Goal: Information Seeking & Learning: Learn about a topic

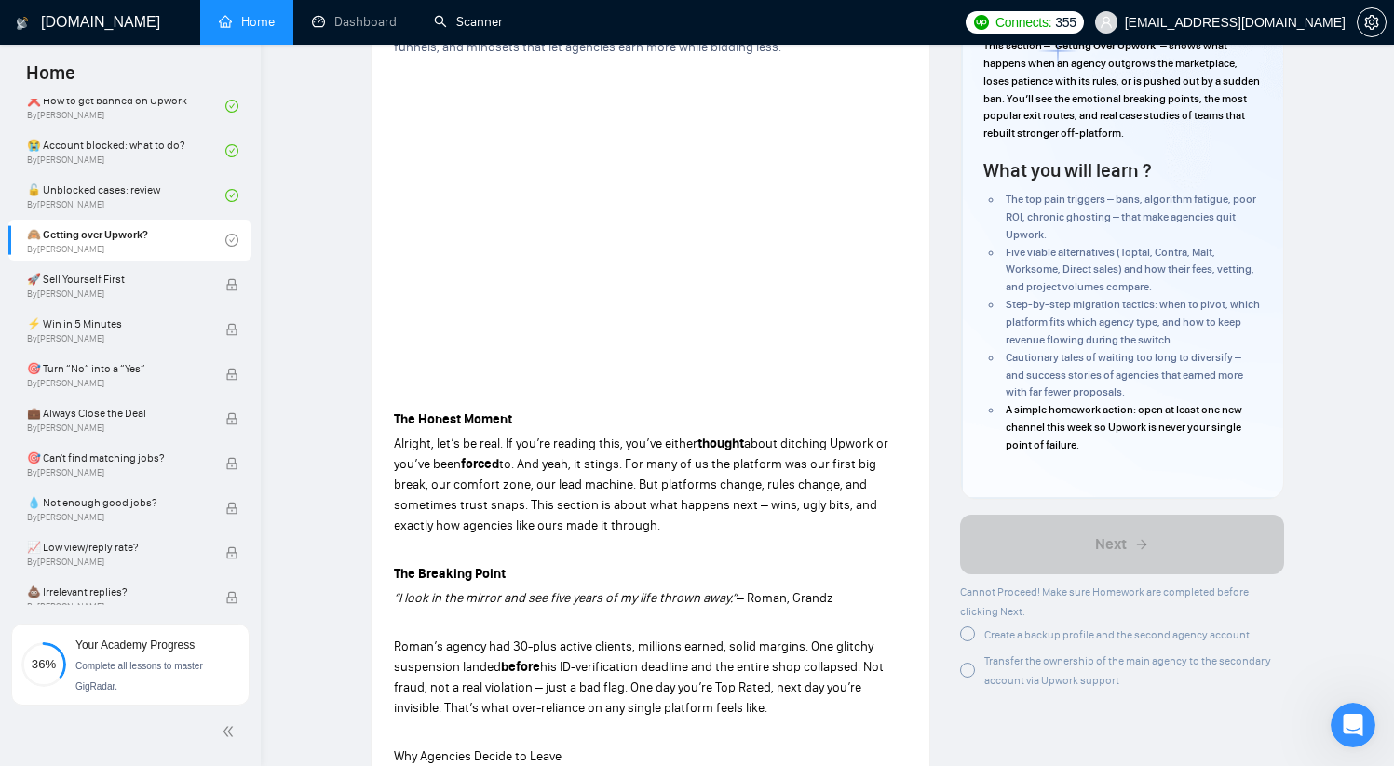
scroll to position [182, 0]
click at [969, 640] on div at bounding box center [967, 632] width 15 height 15
click at [969, 670] on div at bounding box center [967, 668] width 15 height 15
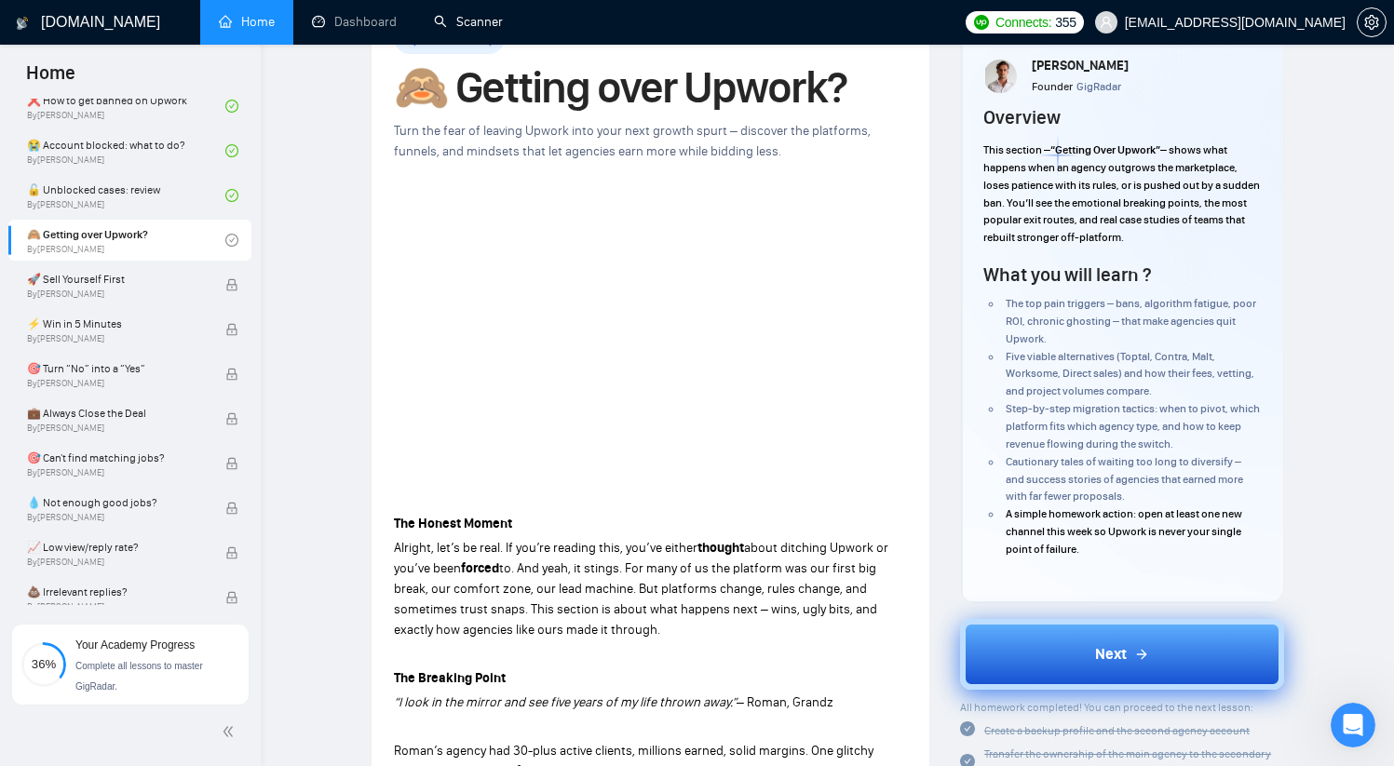
scroll to position [125, 0]
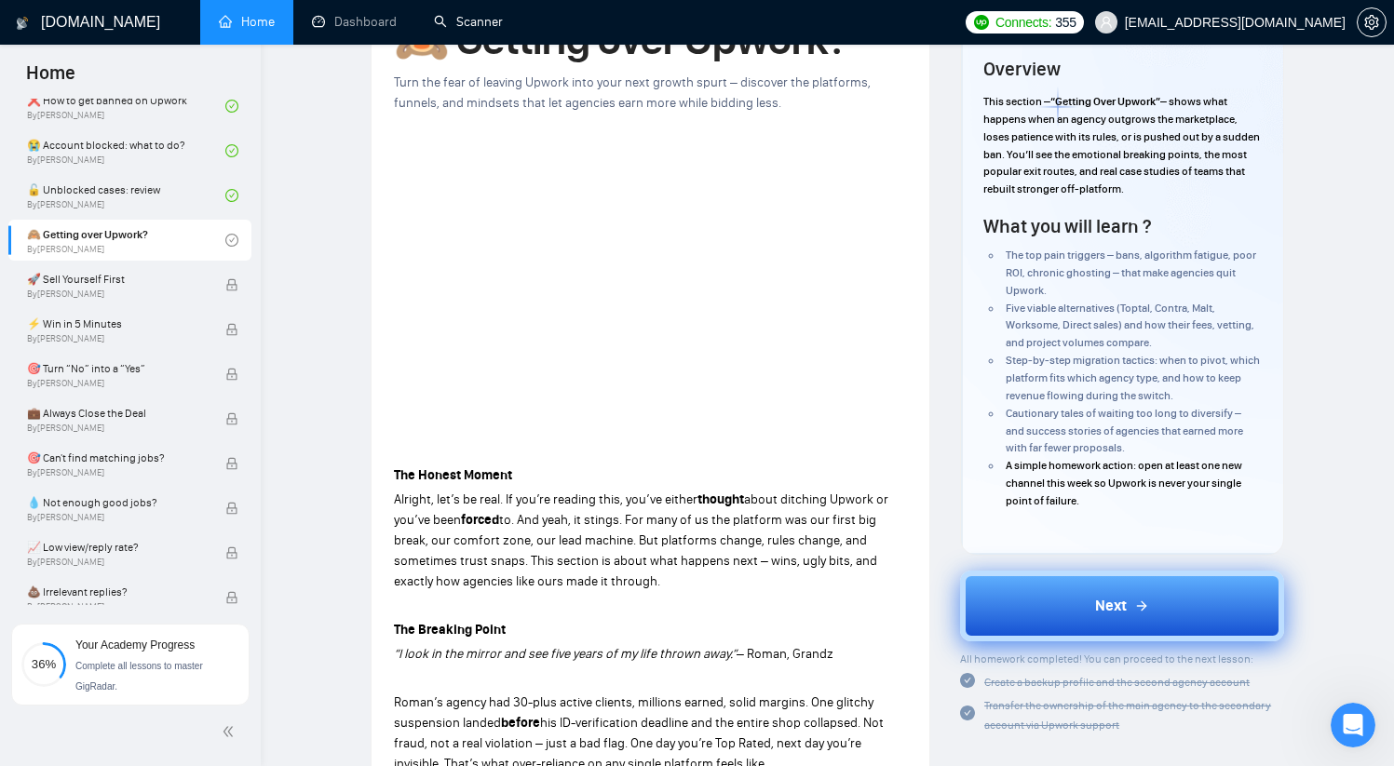
click at [1056, 599] on button "Next" at bounding box center [1122, 606] width 324 height 71
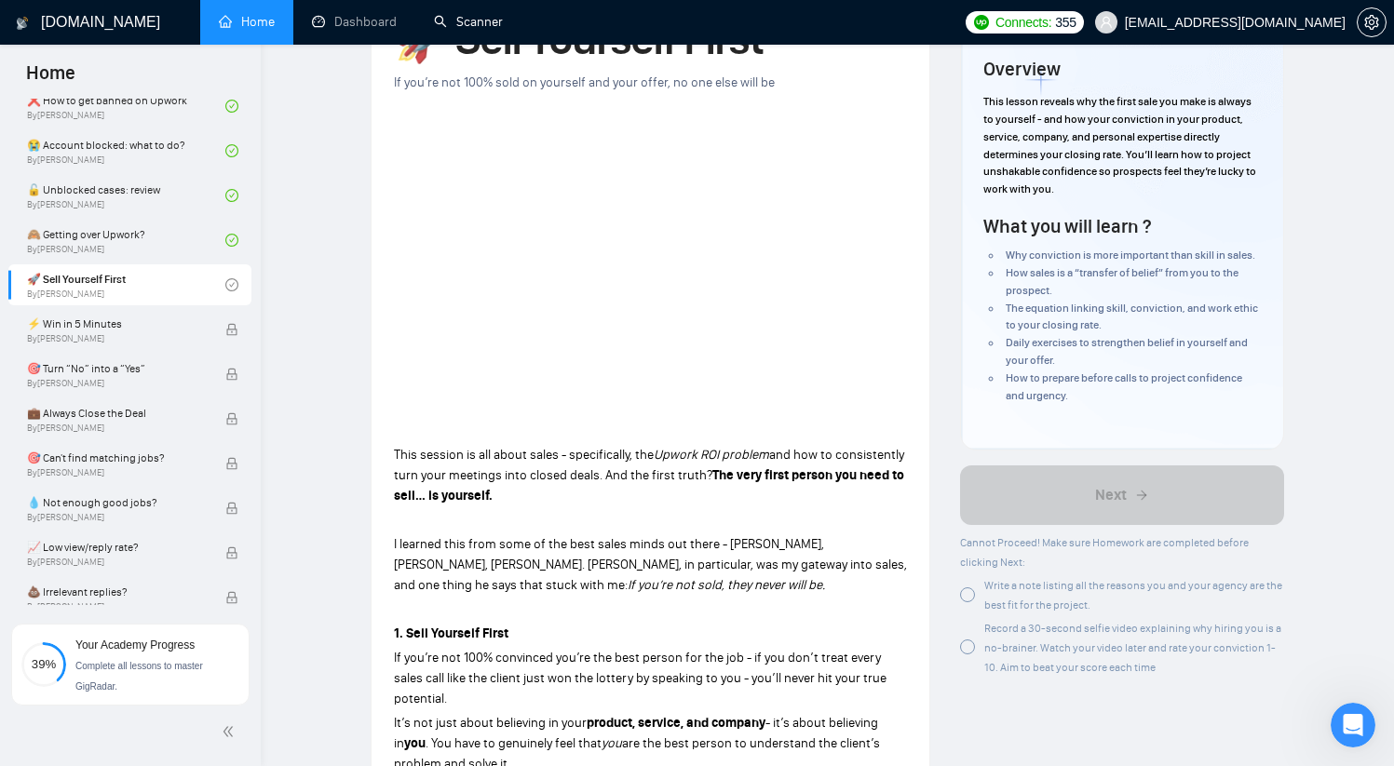
click at [979, 598] on div "Write a note listing all the reasons you and your agency are the best fit for t…" at bounding box center [1122, 594] width 324 height 39
click at [971, 650] on div at bounding box center [967, 647] width 15 height 15
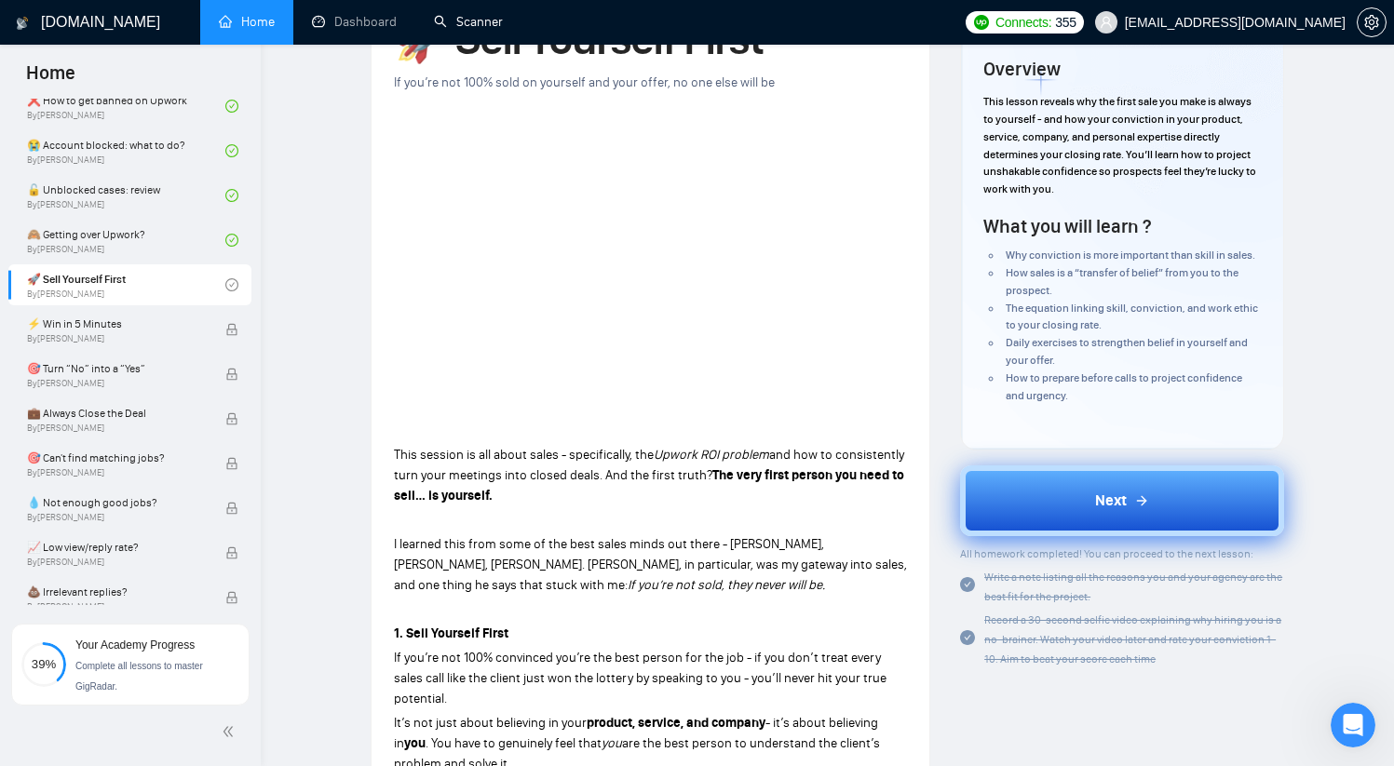
click at [1111, 496] on span "Next" at bounding box center [1111, 501] width 32 height 22
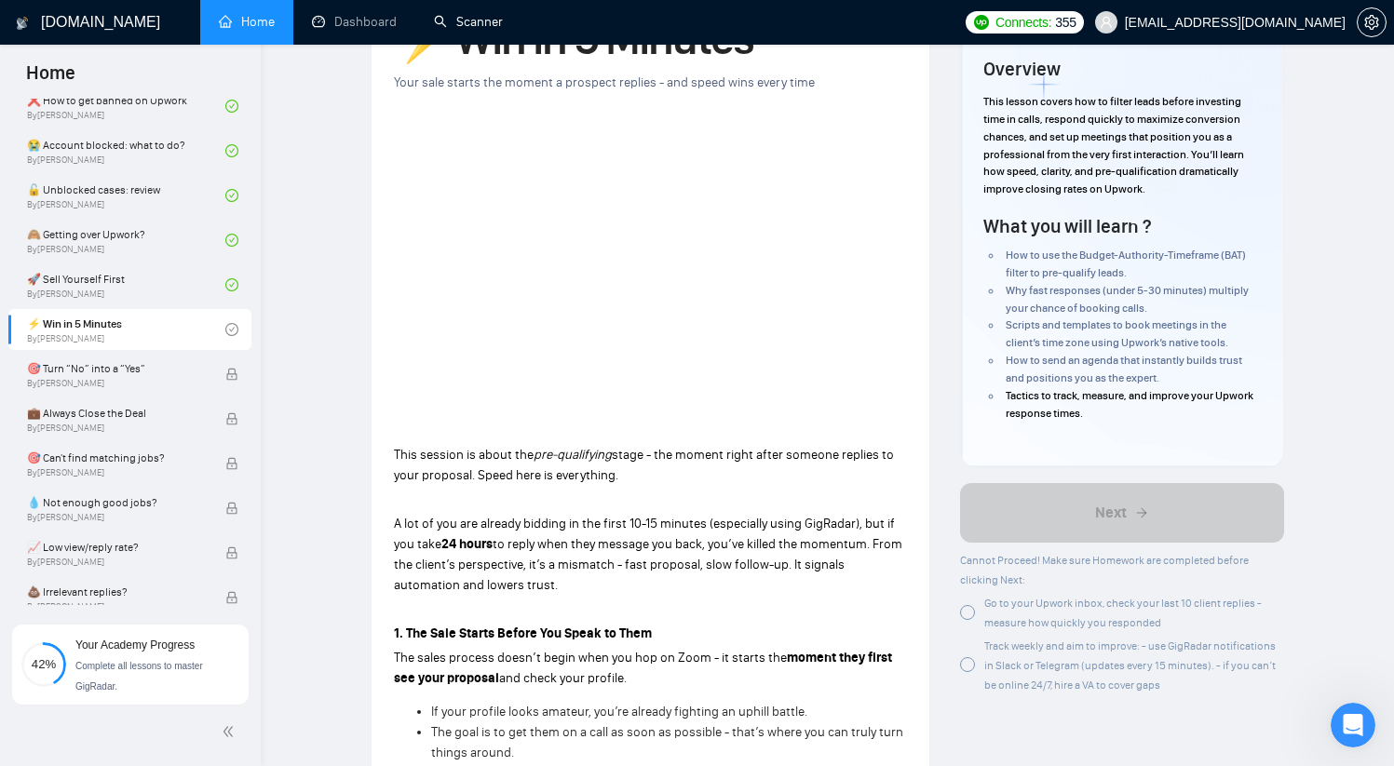
click at [991, 612] on div "Go to your Upwork inbox, check your last 10 client replies - measure how quickl…" at bounding box center [1134, 612] width 300 height 39
click at [1008, 666] on span "Track weekly and aim to improve: - use GigRadar notifications in Slack or Teleg…" at bounding box center [1129, 666] width 291 height 52
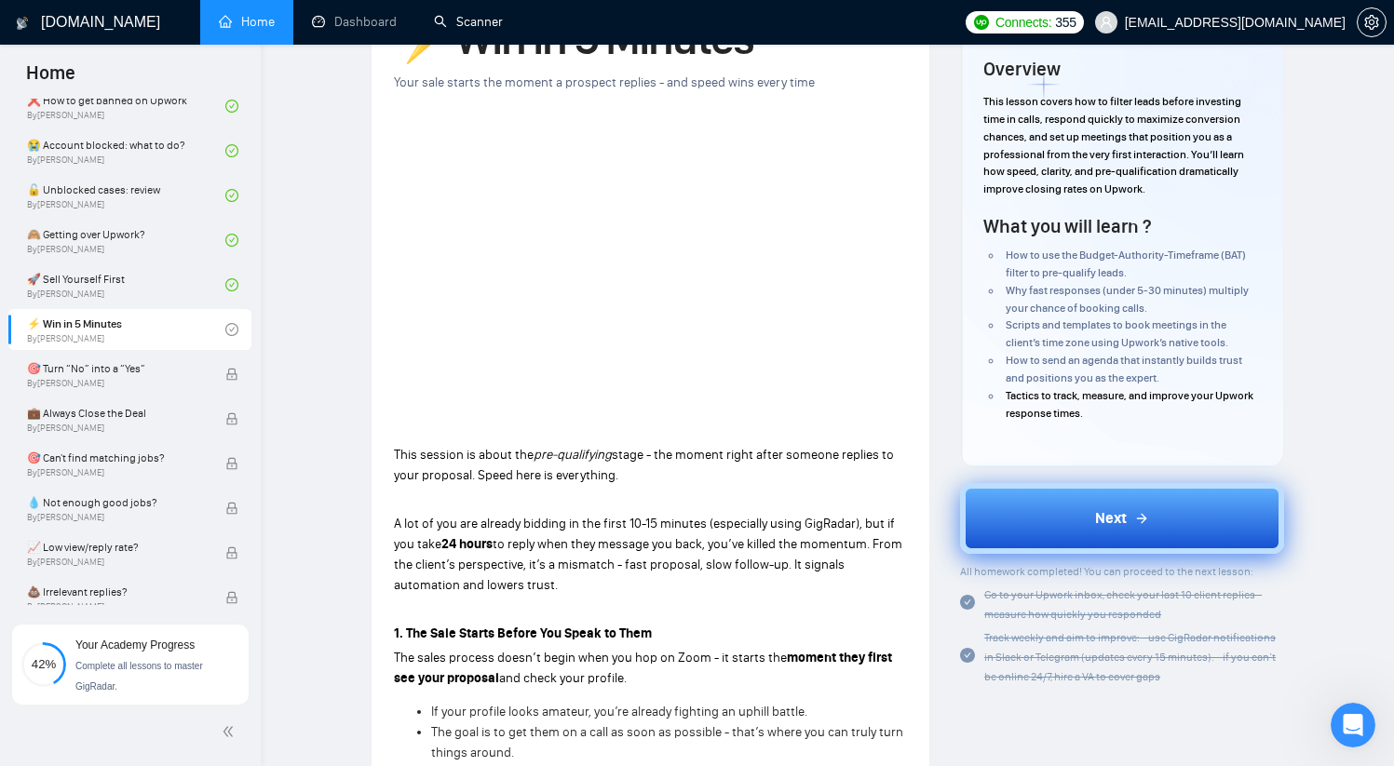
click at [1043, 522] on button "Next" at bounding box center [1122, 518] width 324 height 71
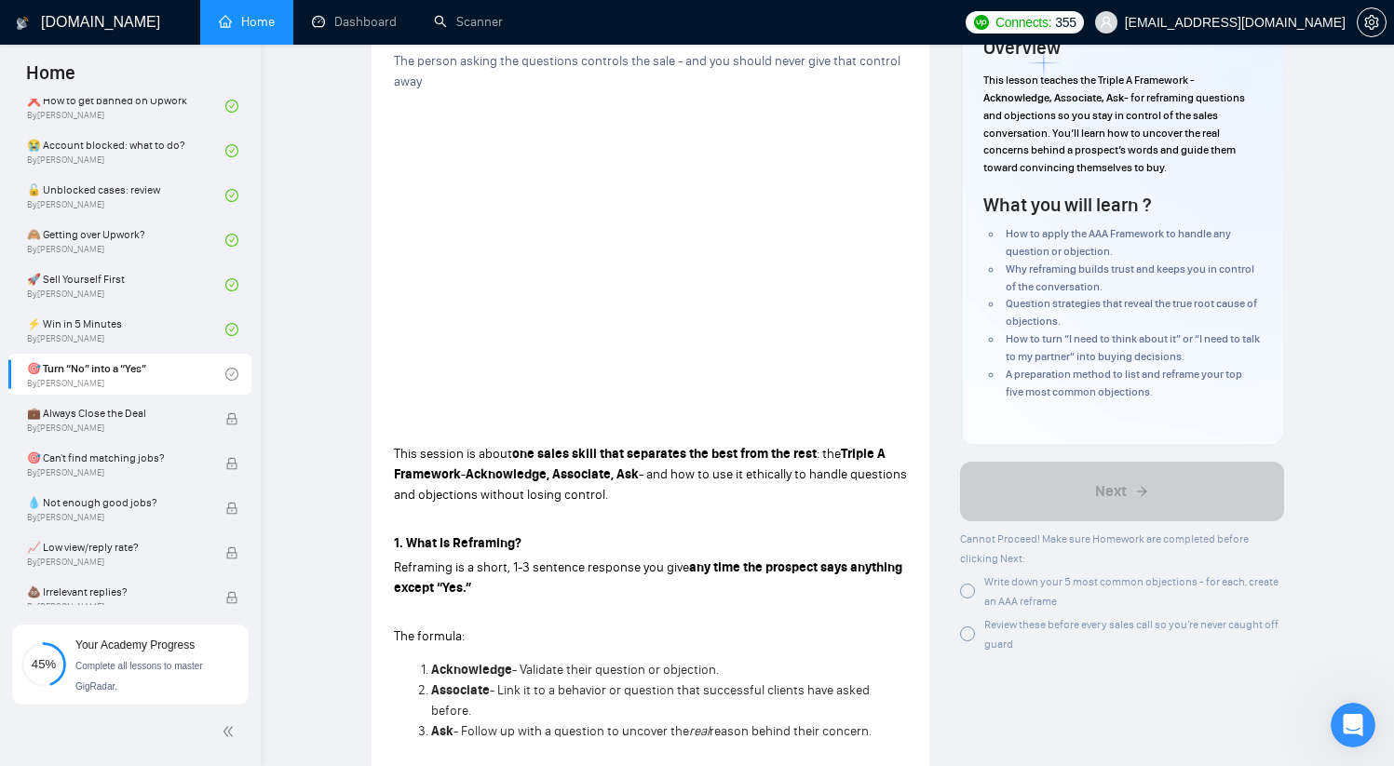
scroll to position [160, 0]
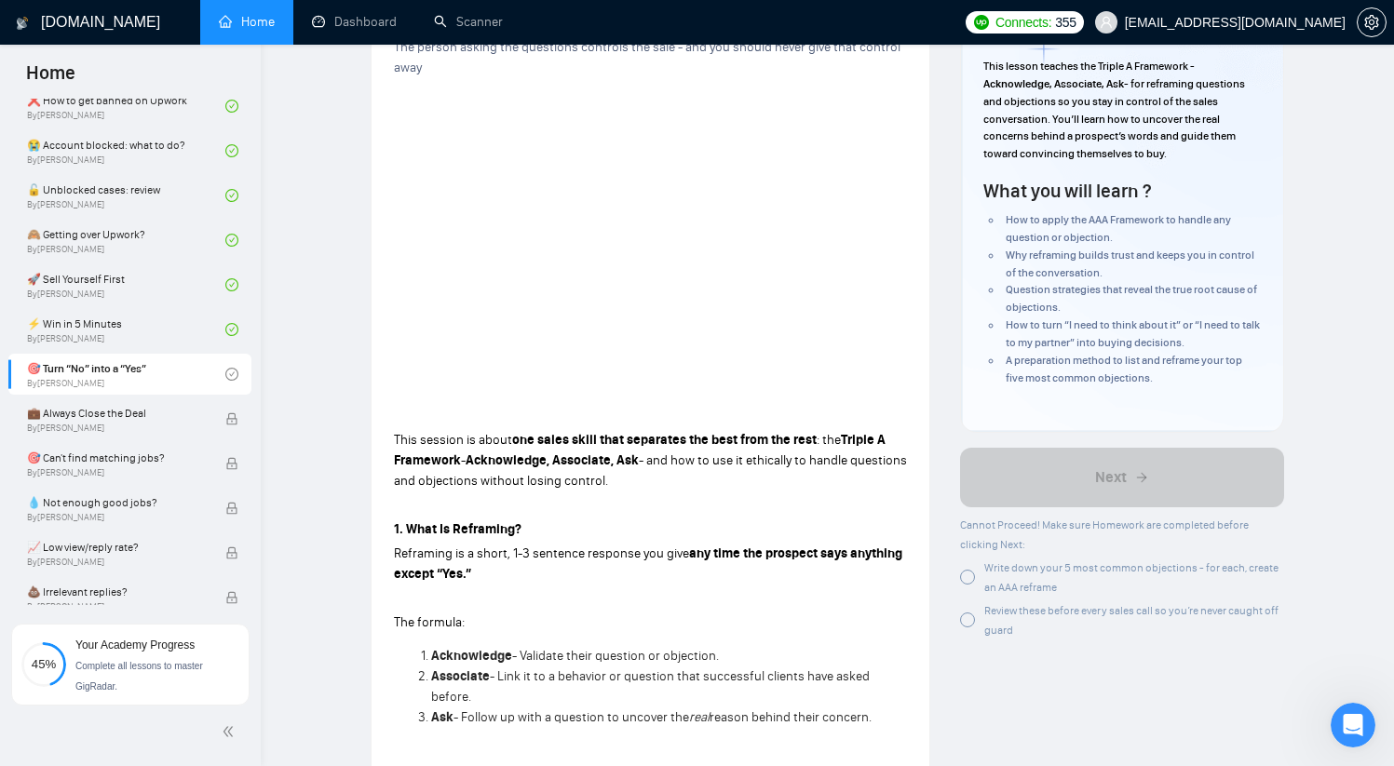
click at [971, 576] on div at bounding box center [967, 577] width 15 height 15
click at [971, 619] on div at bounding box center [967, 620] width 15 height 15
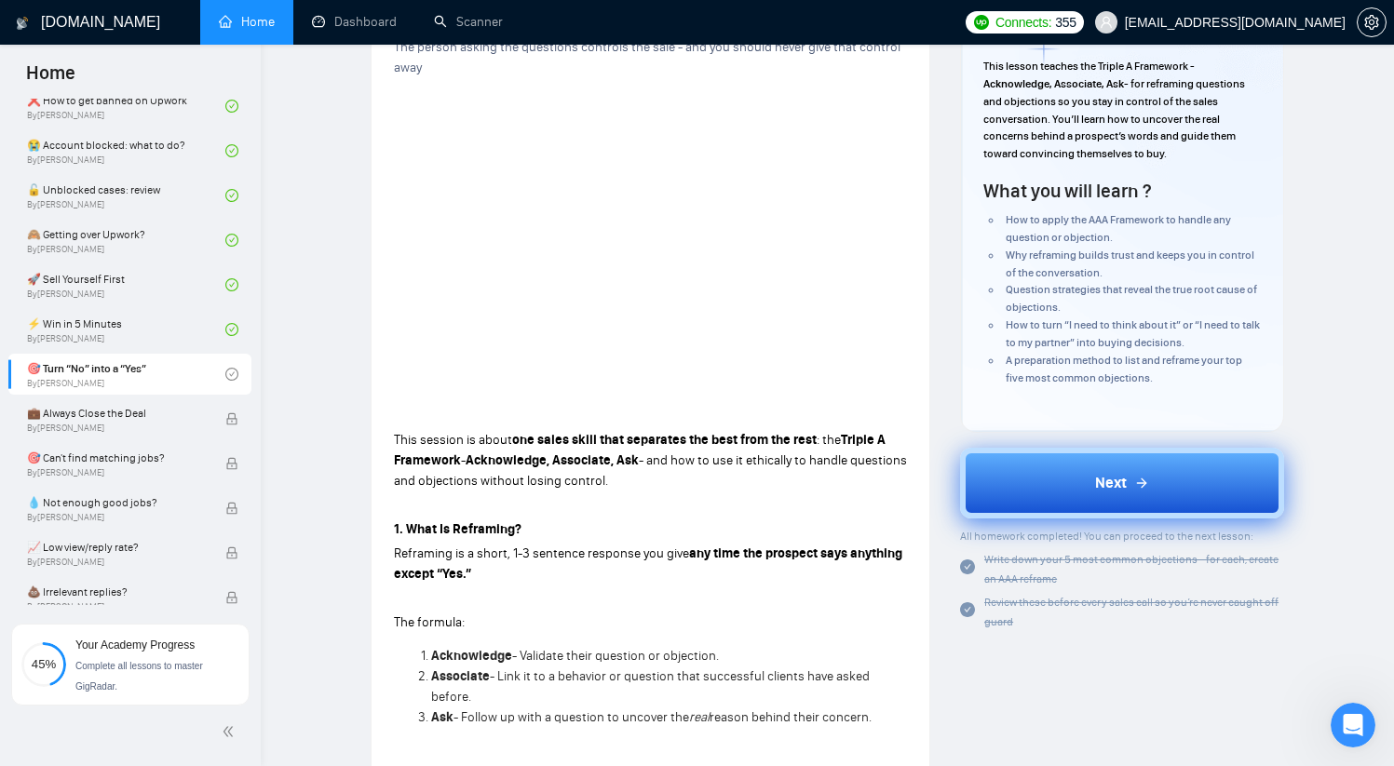
click at [1053, 490] on button "Next" at bounding box center [1122, 483] width 324 height 71
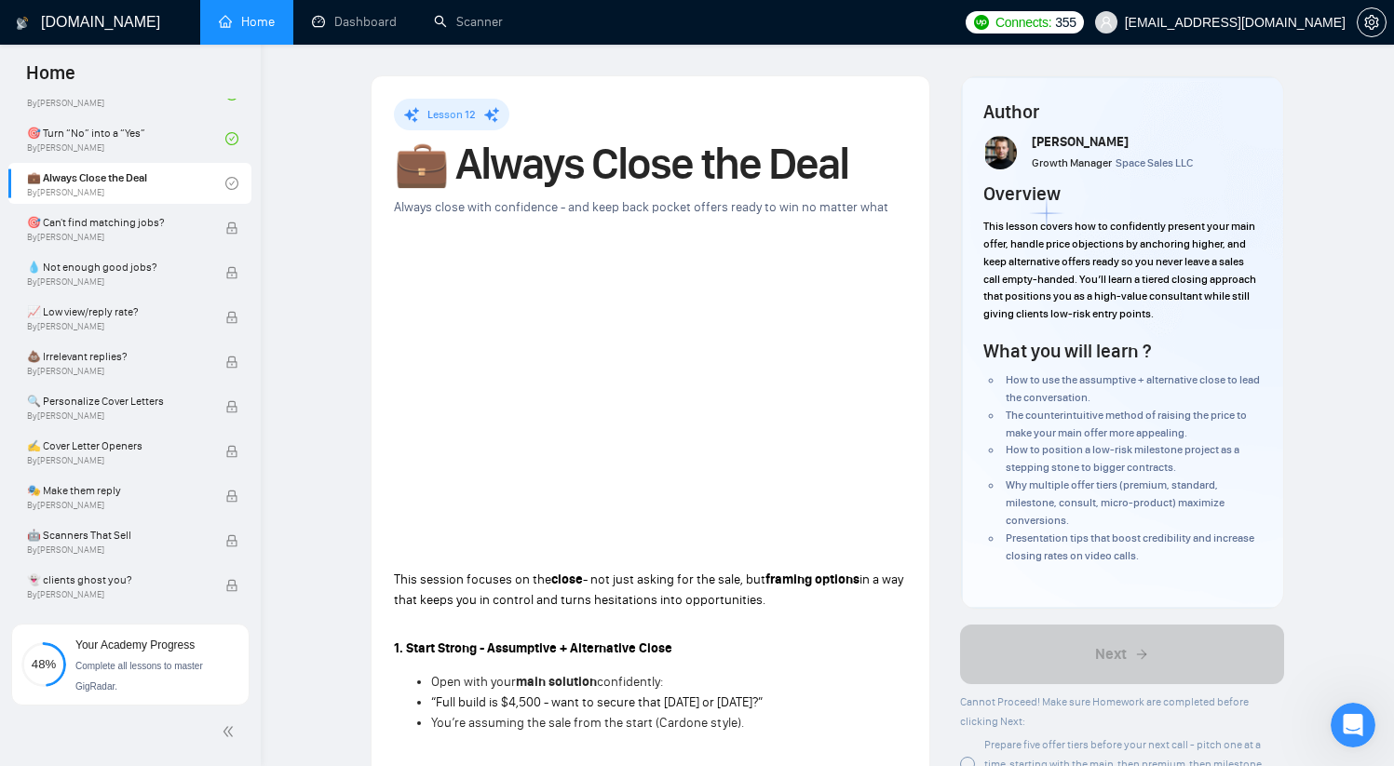
scroll to position [172, 0]
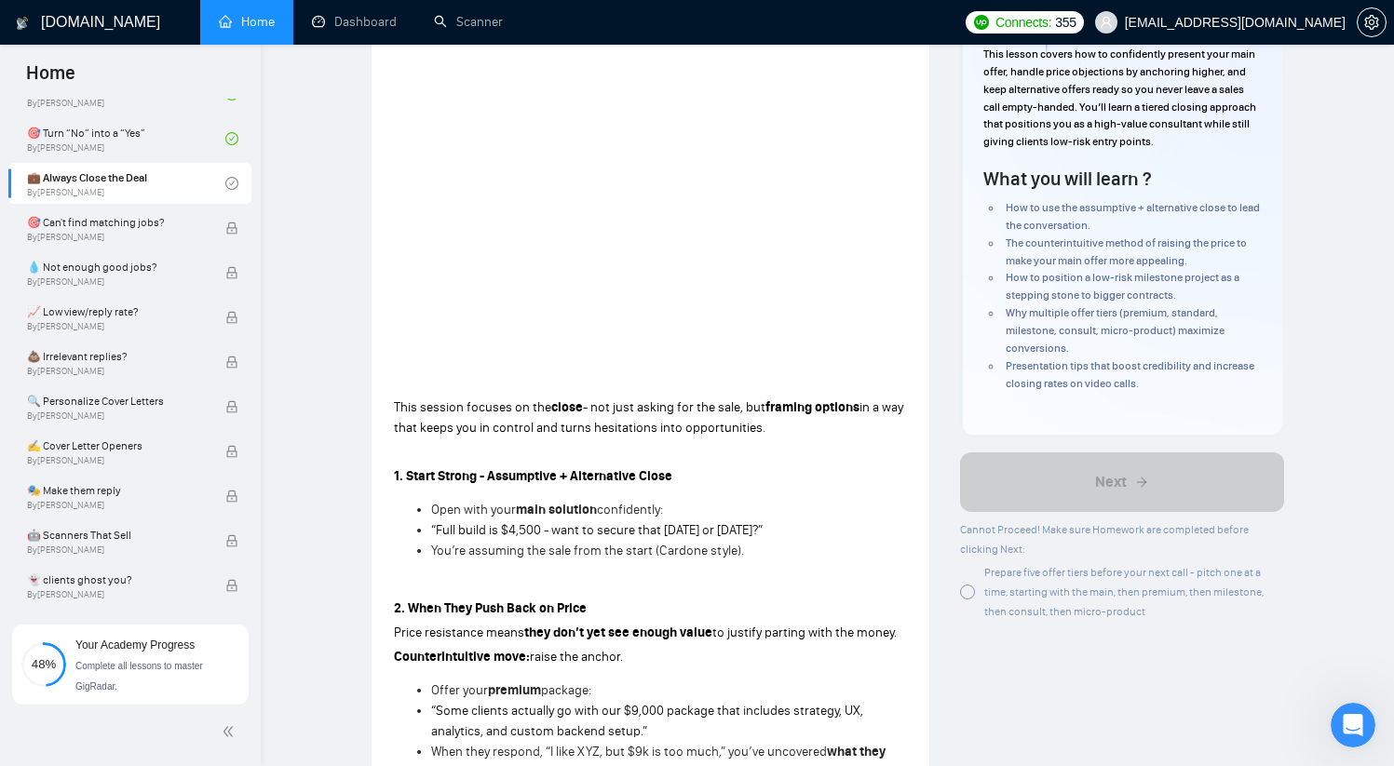
click at [973, 600] on div "Prepare five offer tiers before your next call - pitch one at a time, starting …" at bounding box center [1122, 591] width 324 height 59
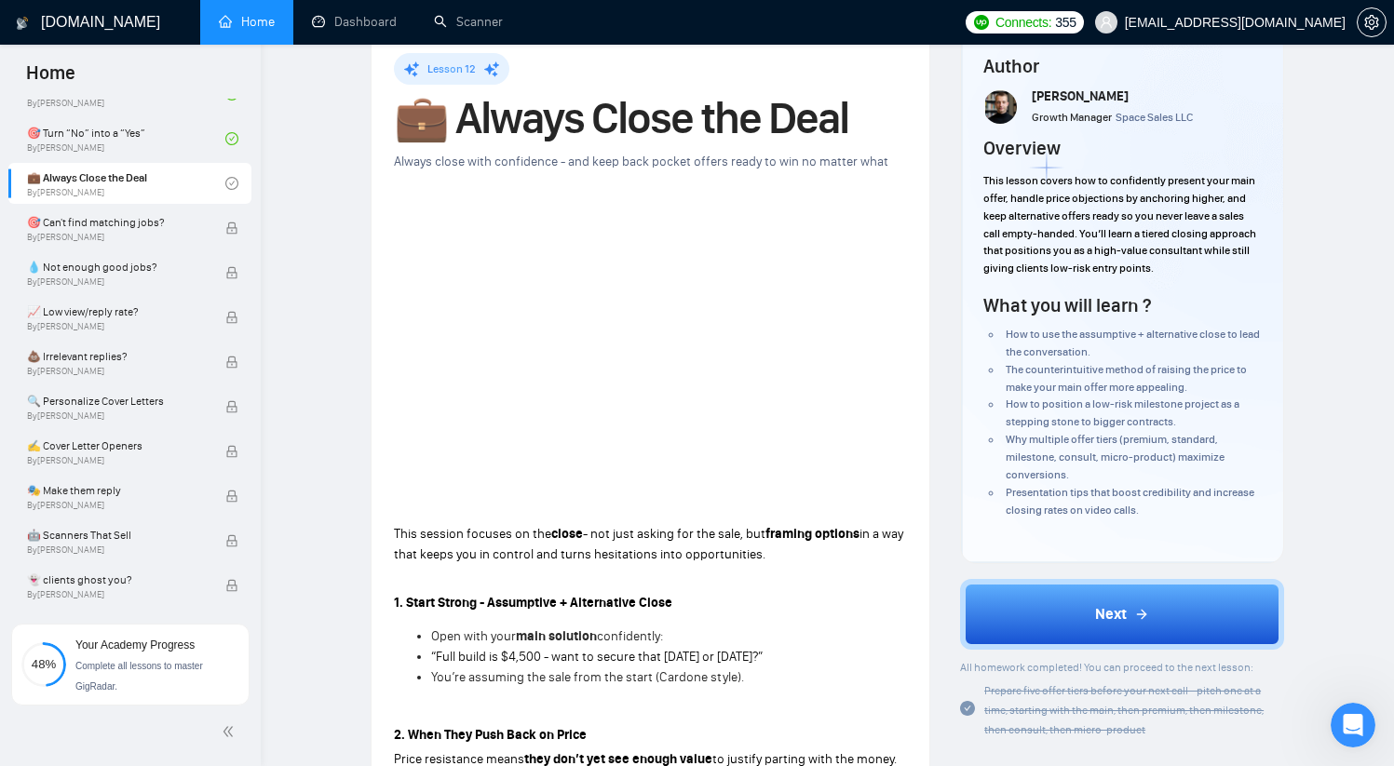
scroll to position [27, 0]
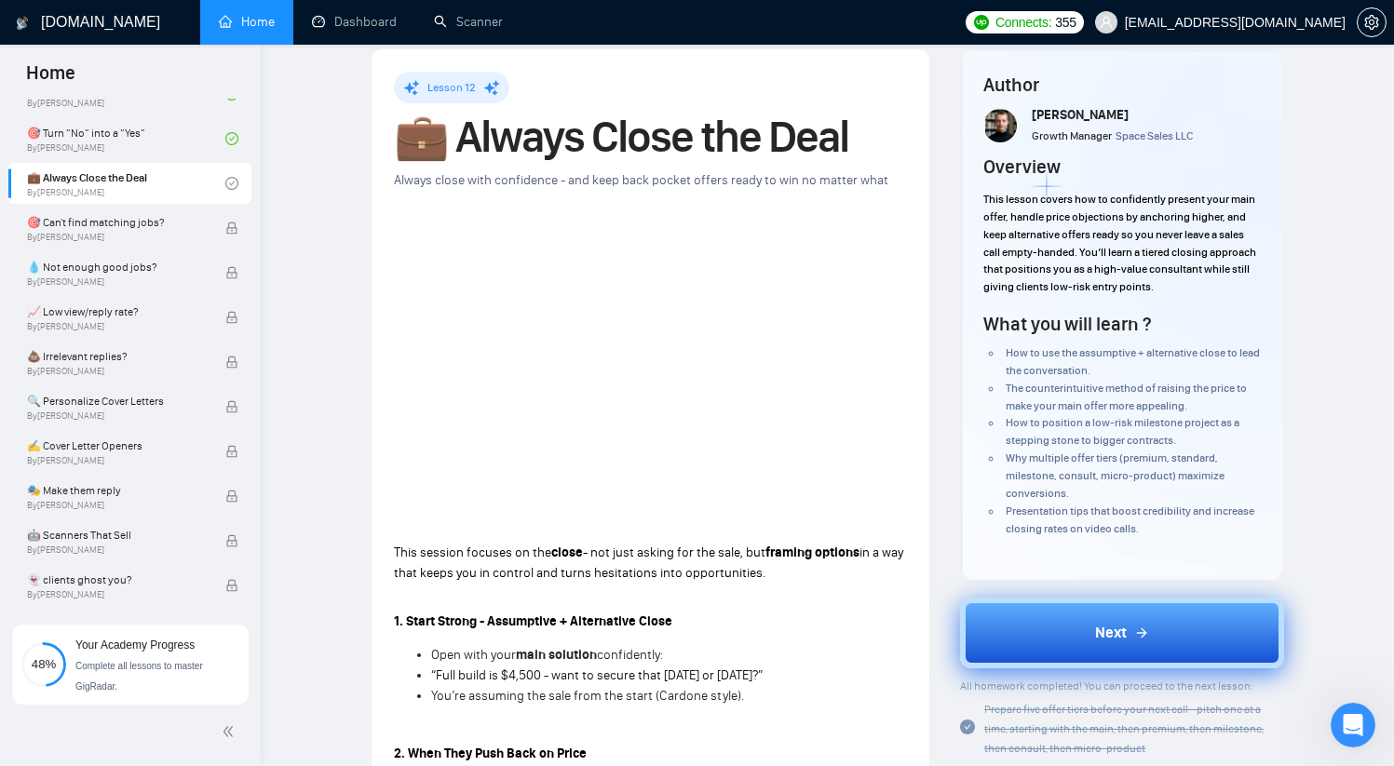
click at [1120, 631] on span "Next" at bounding box center [1111, 633] width 32 height 22
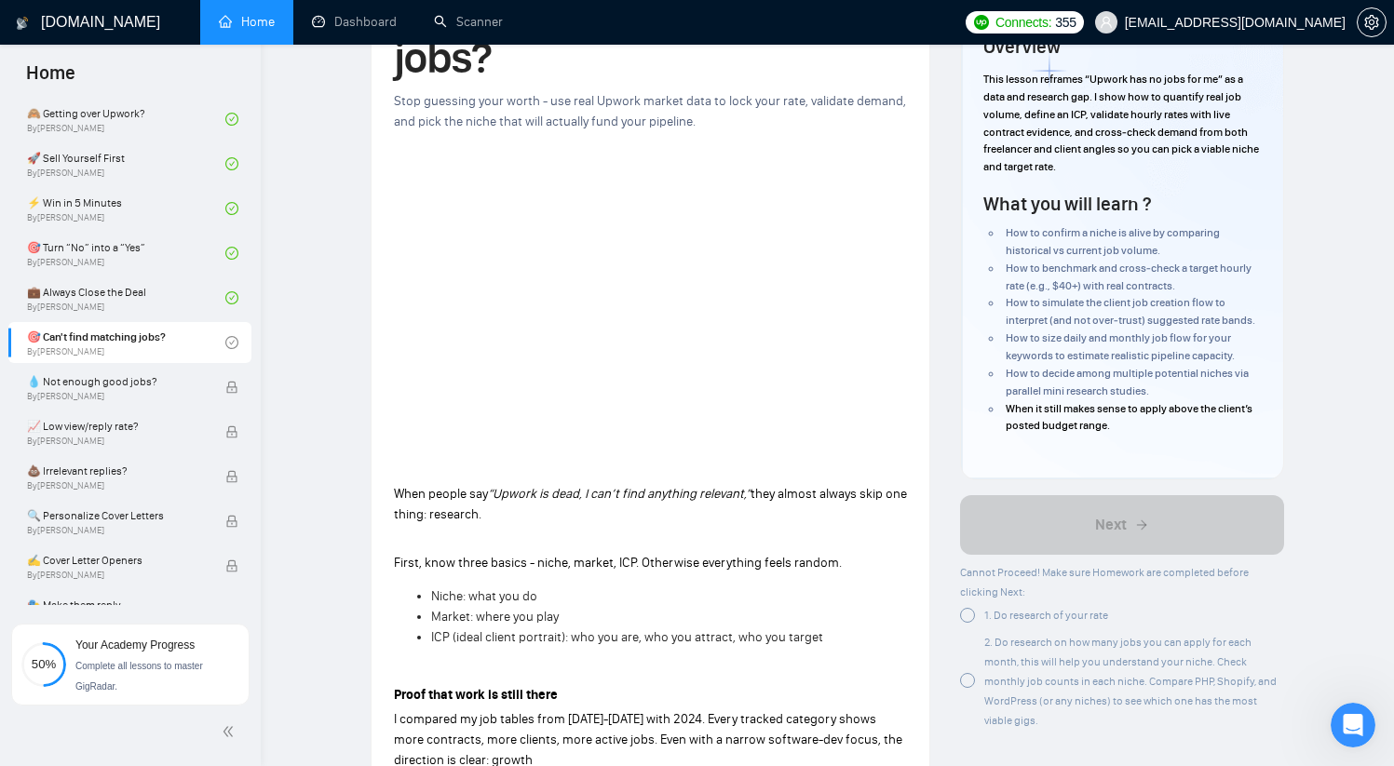
scroll to position [145, 0]
